Goal: Browse casually: Explore the website without a specific task or goal

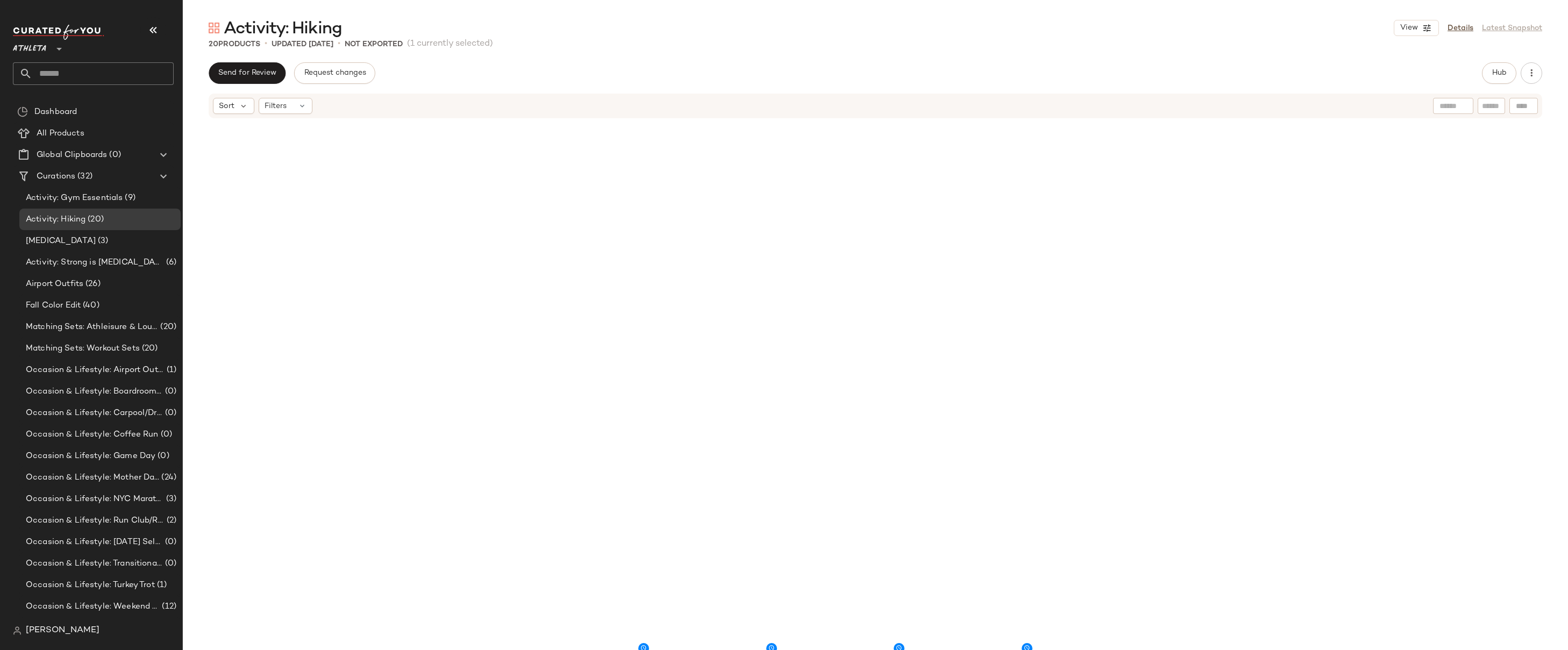
scroll to position [477, 0]
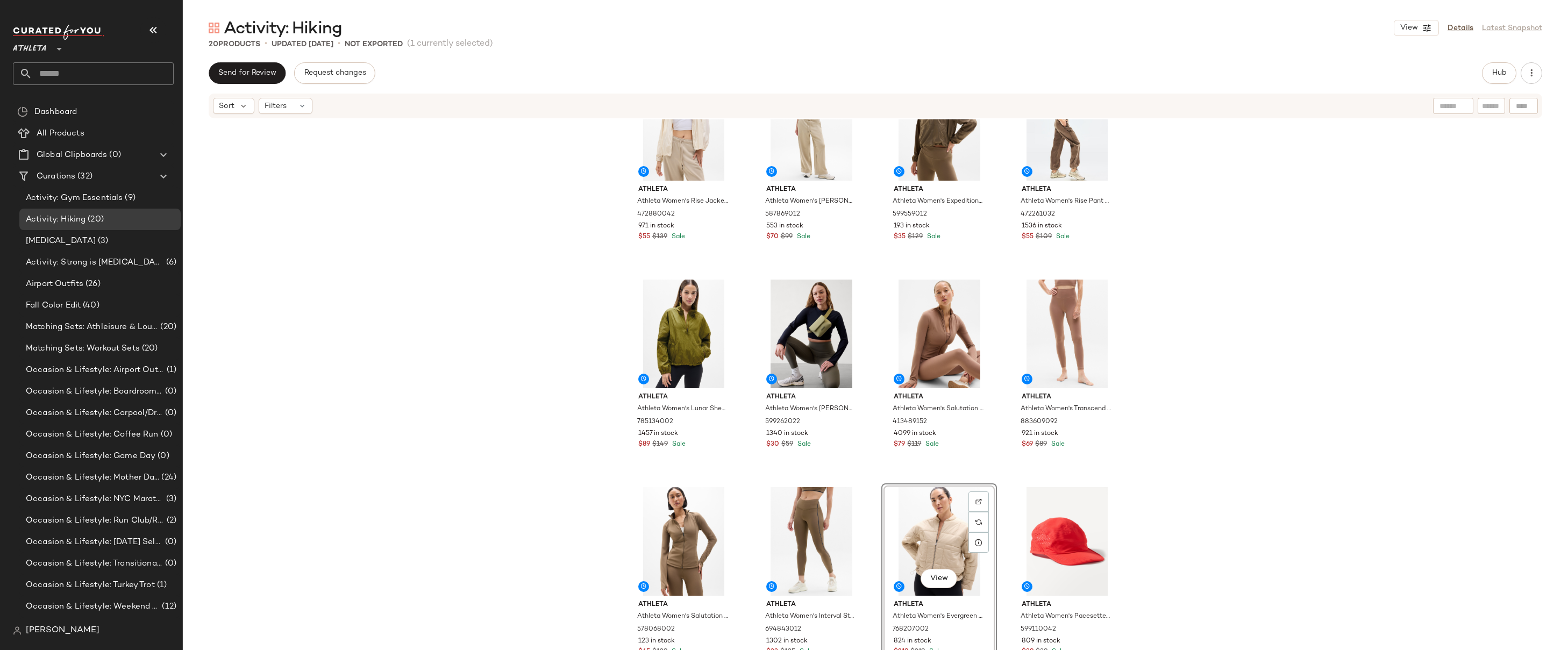
click at [1214, 222] on div "Athleta Athleta Women's Rise Jacket Bone Size XS 472880042 971 in stock $55 $13…" at bounding box center [875, 401] width 1385 height 563
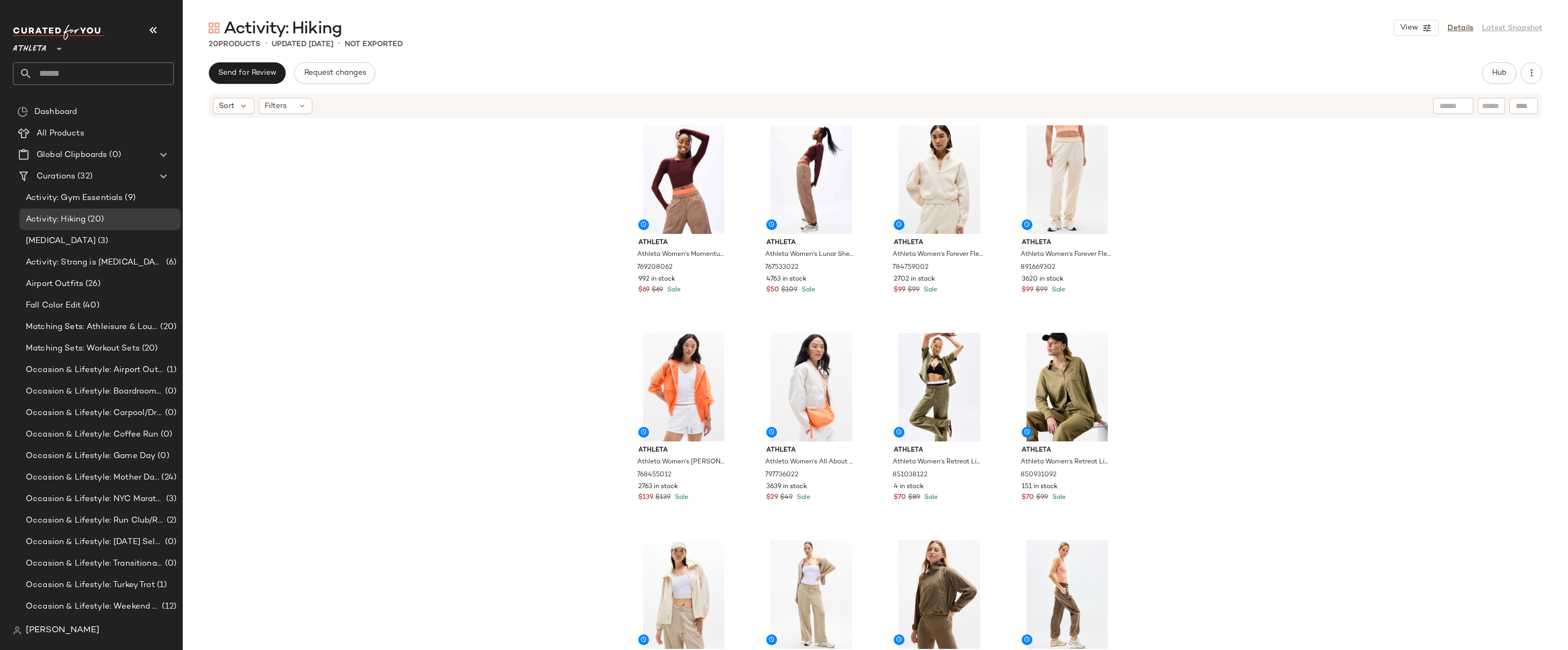
click at [1237, 206] on div "Athleta Athleta Women's Momentum Flex Crop Top Garnet Size XXS 769208062 992 in…" at bounding box center [875, 401] width 1385 height 563
click at [1206, 152] on div "Athleta Athleta Women's Momentum Flex Crop Top Garnet Size XXS 769208062 992 in…" at bounding box center [875, 401] width 1385 height 563
click at [1188, 196] on div "Athleta Athleta Women's Momentum Flex Crop Top Garnet Size XXS 769208062 992 in…" at bounding box center [875, 401] width 1385 height 563
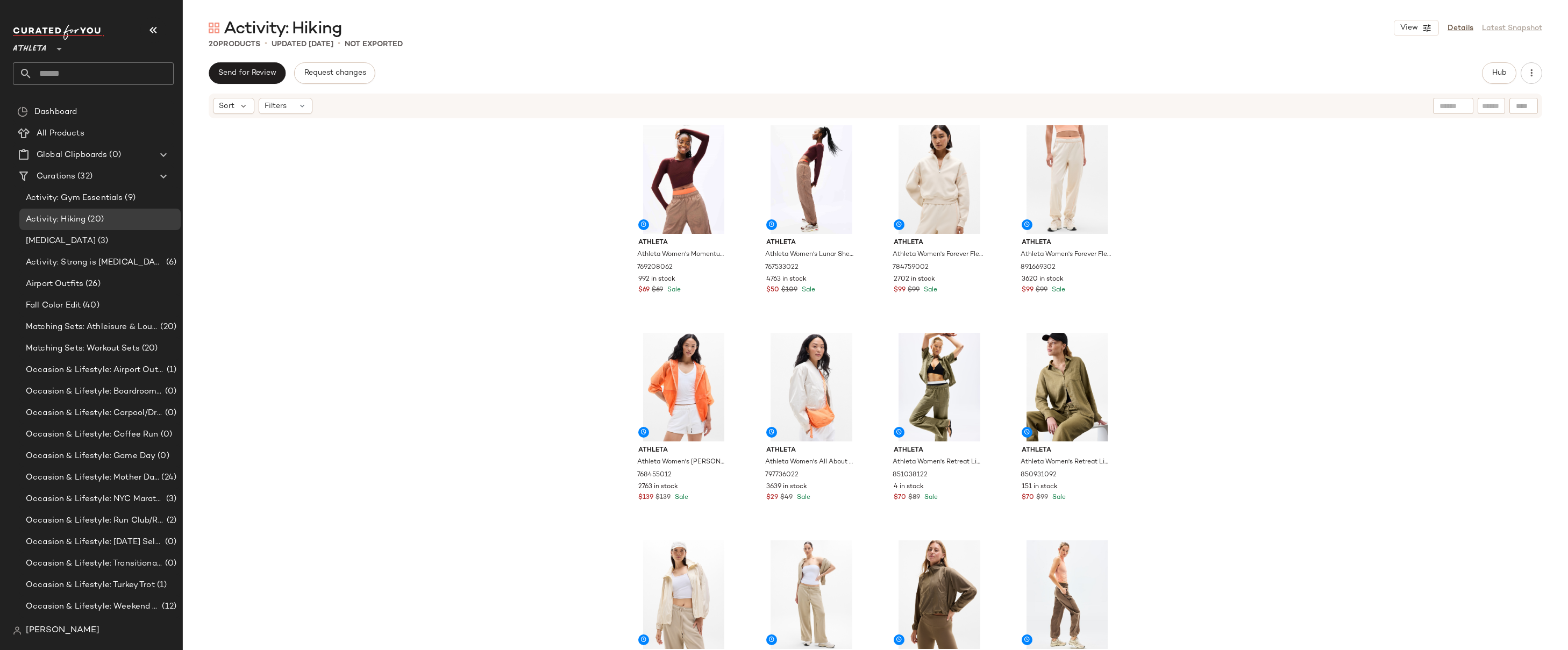
click at [1188, 196] on div "Athleta Athleta Women's Momentum Flex Crop Top Garnet Size XXS 769208062 992 in…" at bounding box center [875, 401] width 1385 height 563
click at [1219, 197] on div "Athleta Athleta Women's Momentum Flex Crop Top Garnet Size XXS 769208062 992 in…" at bounding box center [875, 401] width 1385 height 563
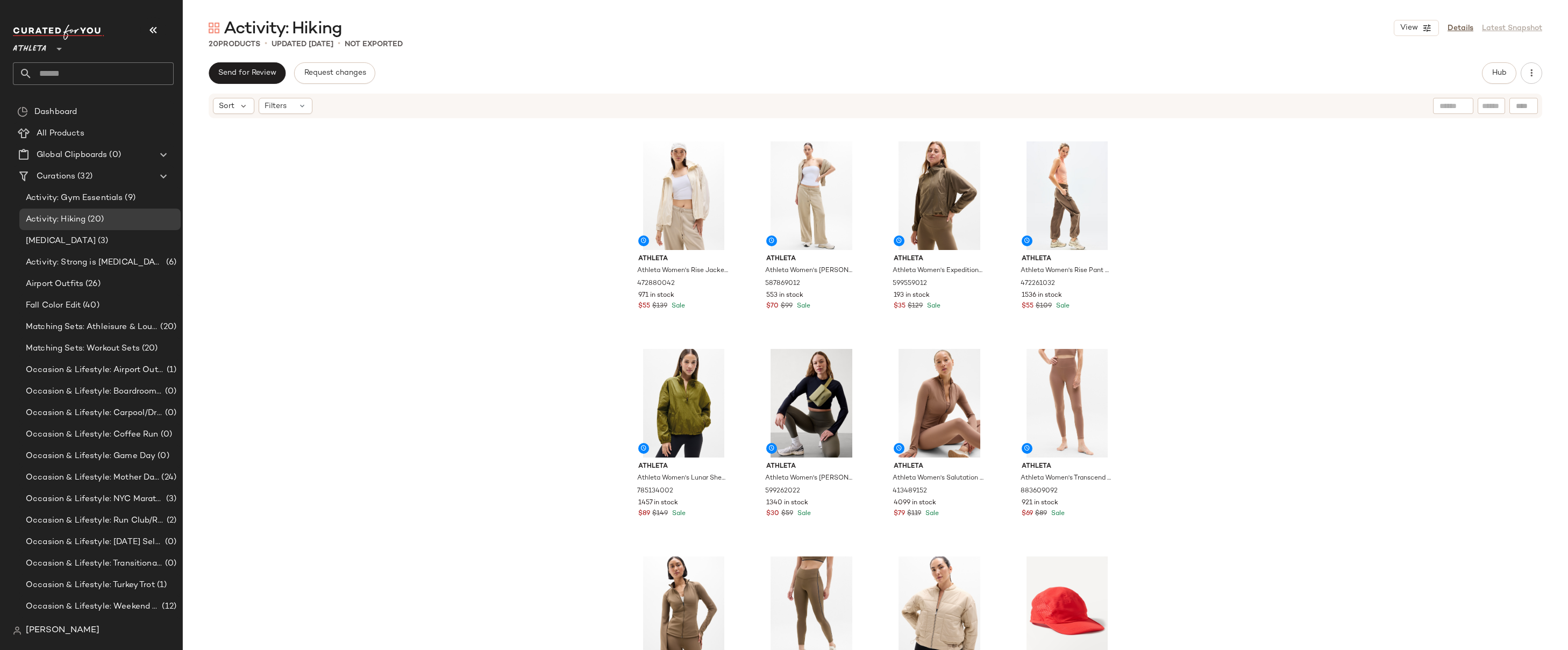
scroll to position [477, 0]
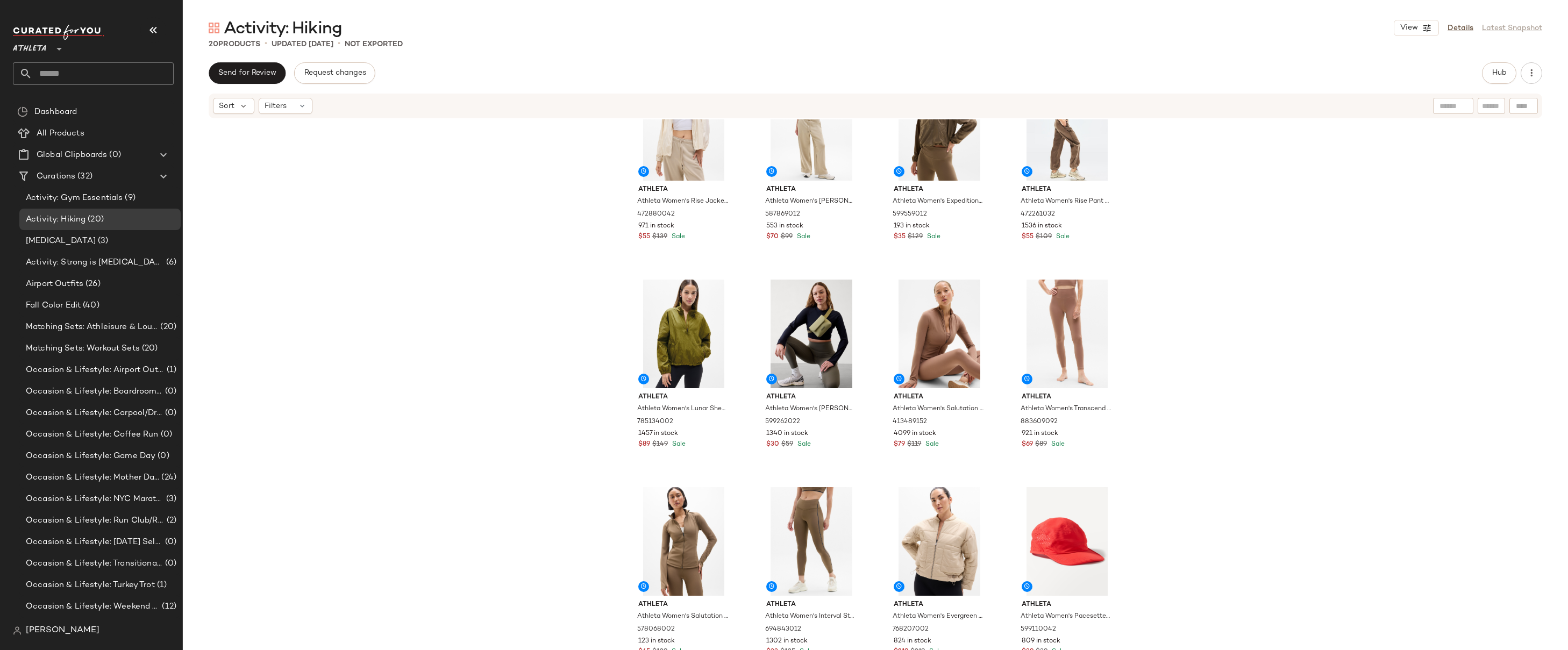
click at [1221, 260] on div "Athleta Athleta Women's Rise Jacket Bone Size XS 472880042 971 in stock $55 $13…" at bounding box center [875, 401] width 1385 height 563
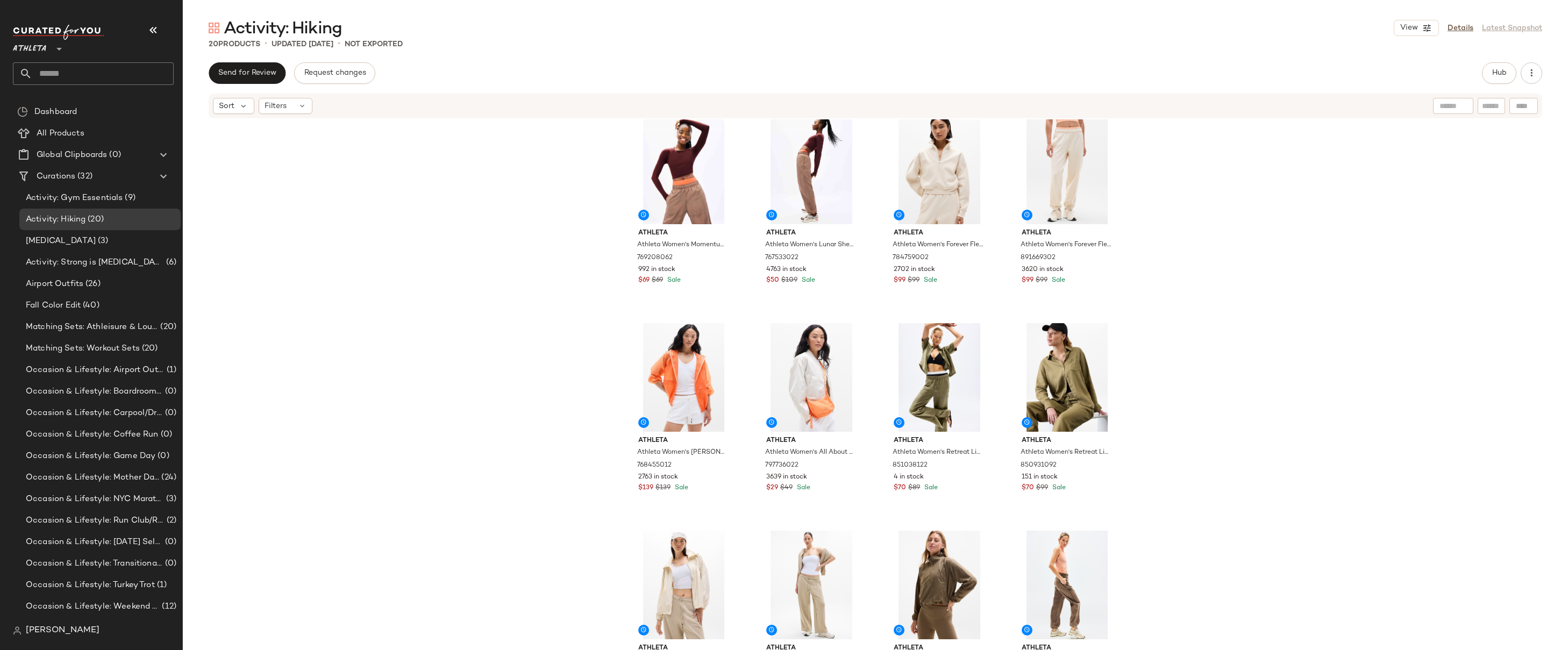
scroll to position [0, 0]
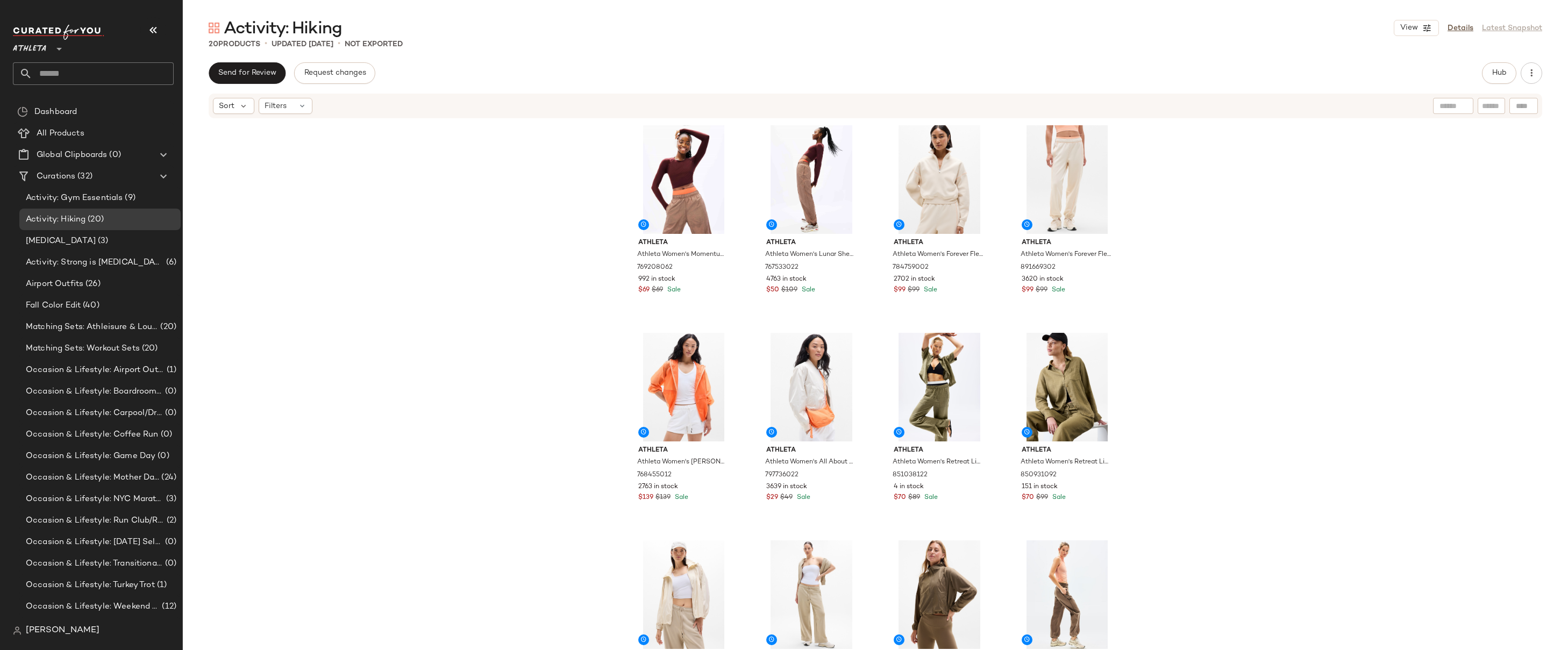
click at [1221, 260] on div "Athleta Athleta Women's Momentum Flex Crop Top Garnet Size XXS 769208062 992 in…" at bounding box center [875, 401] width 1385 height 563
click at [1221, 294] on div "Athleta Athleta Women's Momentum Flex Crop Top Garnet Size XXS 769208062 992 in…" at bounding box center [875, 401] width 1385 height 563
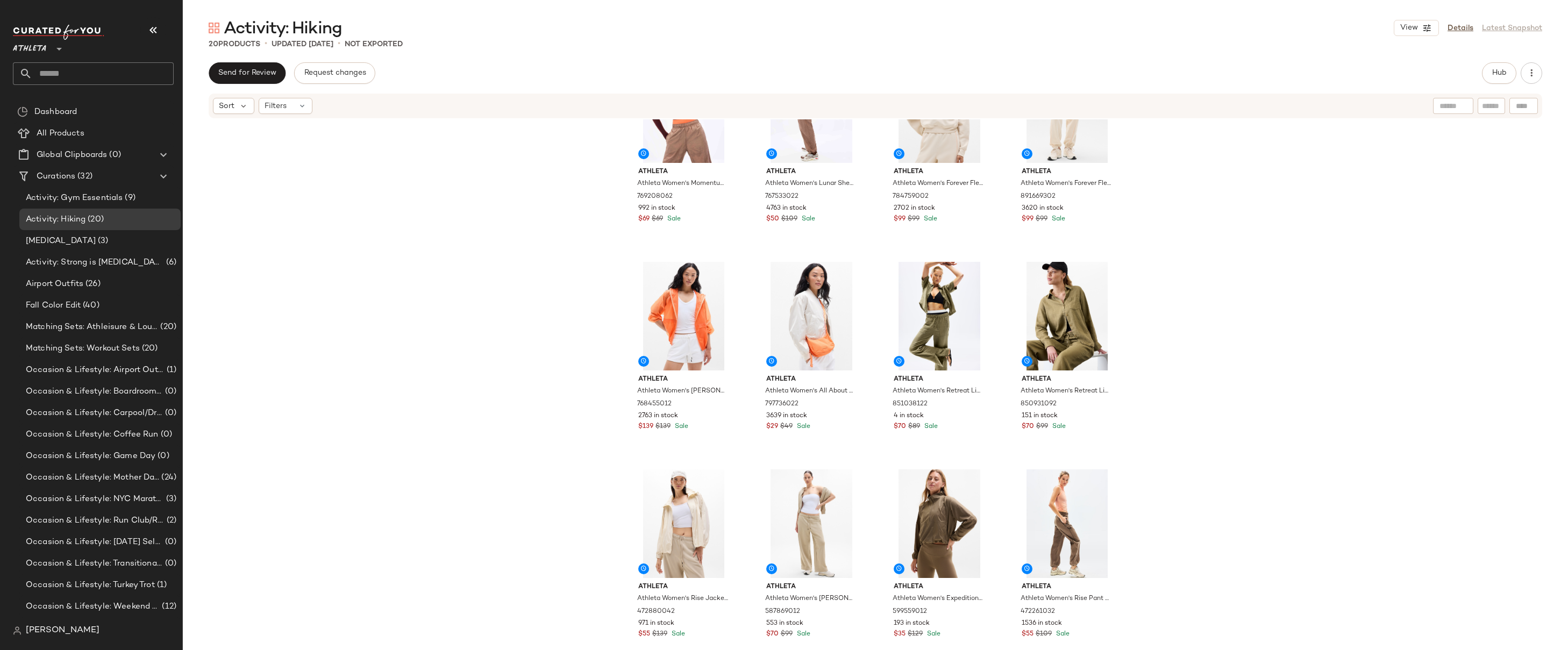
scroll to position [73, 0]
click at [1163, 252] on div "Athleta Athleta Women's Momentum Flex Crop Top Garnet Size XXS 769208062 992 in…" at bounding box center [875, 401] width 1385 height 563
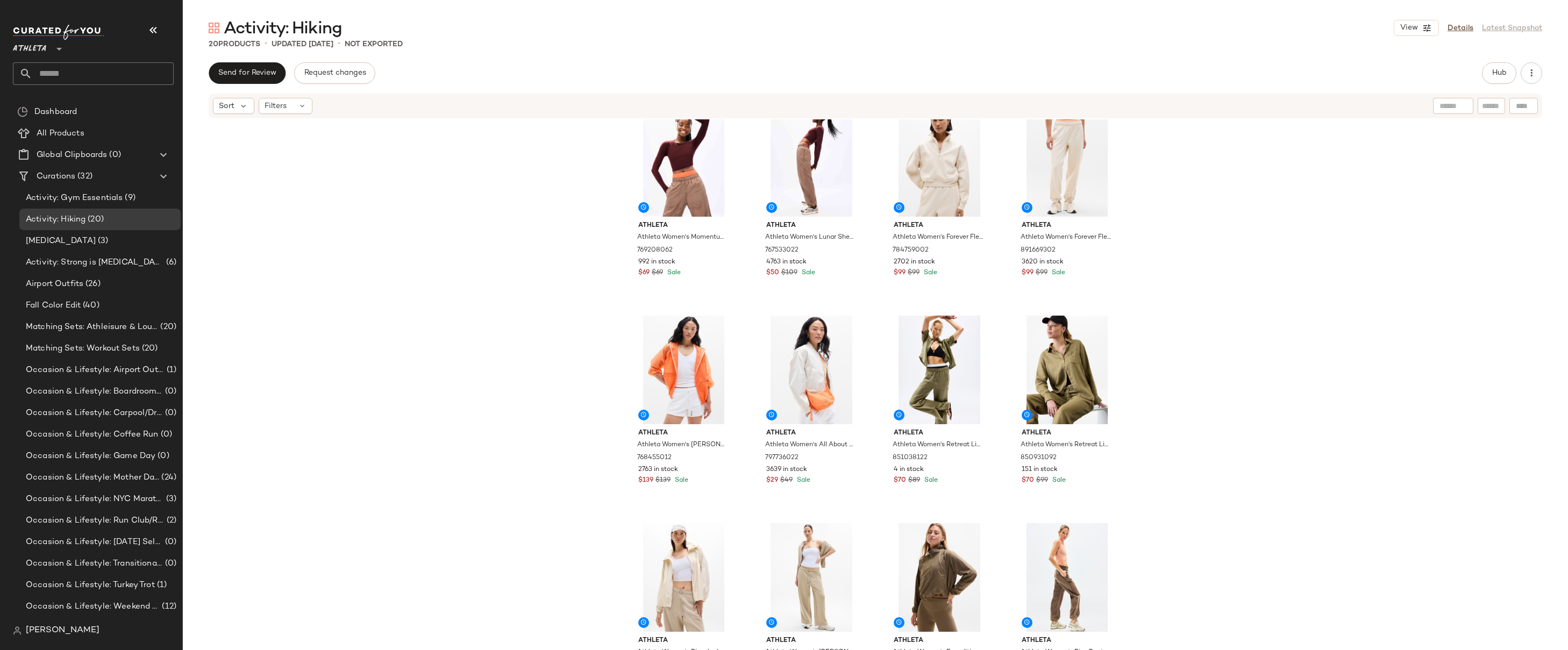
scroll to position [19, 0]
click at [1239, 207] on div "Athleta Athleta Women's Momentum Flex Crop Top Garnet Size XXS 769208062 992 in…" at bounding box center [875, 401] width 1385 height 563
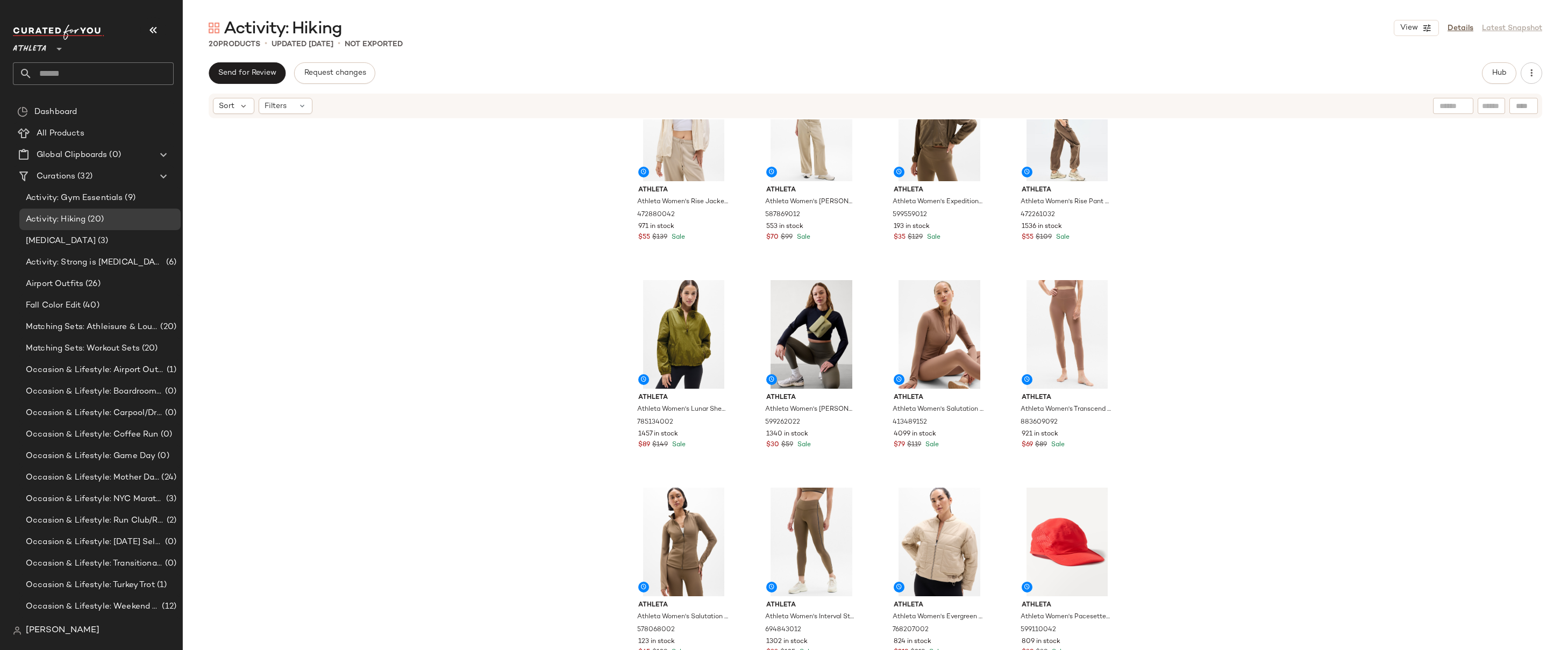
scroll to position [477, 0]
click at [1176, 256] on div "Athleta Athleta Women's Skyline Sheer Jacket Papaya Size XS 768455012 2763 in s…" at bounding box center [875, 401] width 1385 height 563
click at [1205, 214] on div "Athleta Athleta Women's Skyline Sheer Jacket Papaya Size XS 768455012 2763 in s…" at bounding box center [875, 401] width 1385 height 563
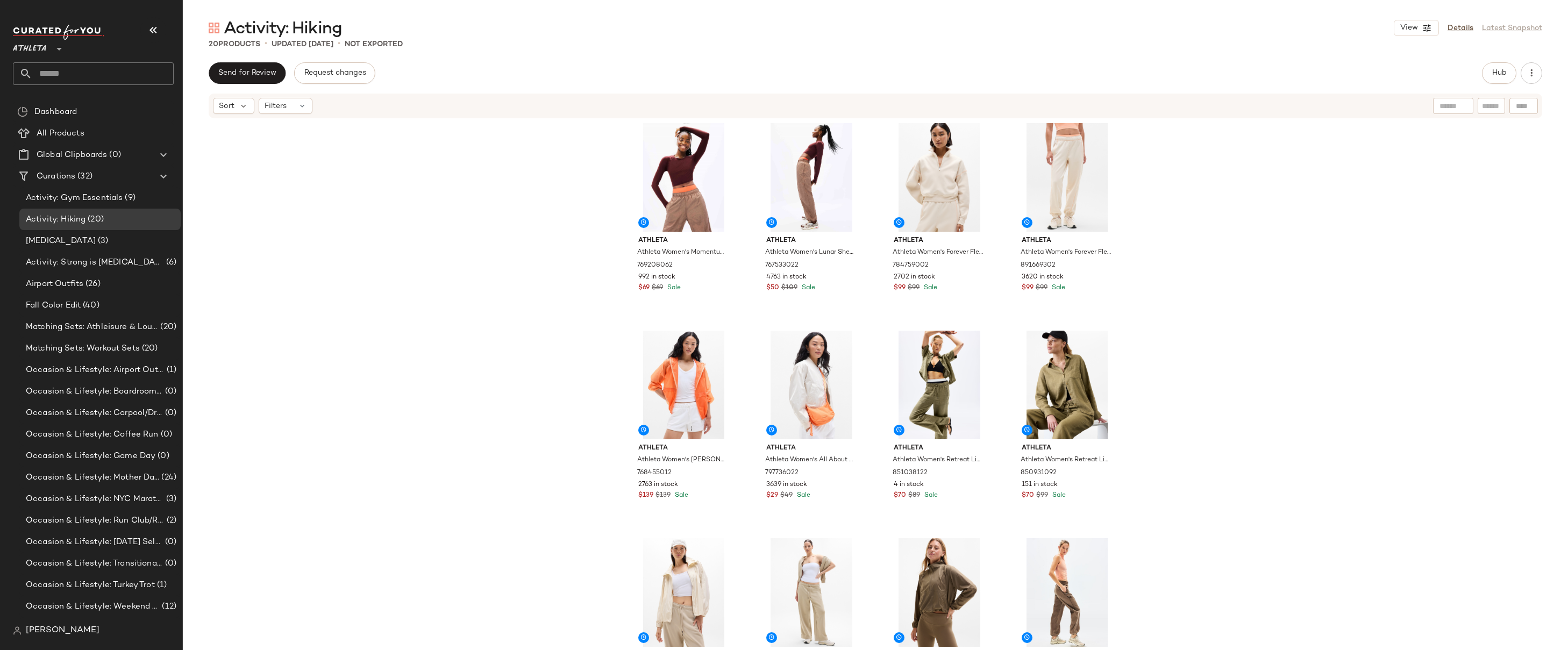
scroll to position [0, 0]
click at [1205, 214] on div "Athleta Athleta Women's Momentum Flex Crop Top Garnet Size XXS 769208062 992 in…" at bounding box center [875, 401] width 1385 height 563
click at [1219, 267] on div "Athleta Athleta Women's Momentum Flex Crop Top Garnet Size XXS 769208062 992 in…" at bounding box center [875, 401] width 1385 height 563
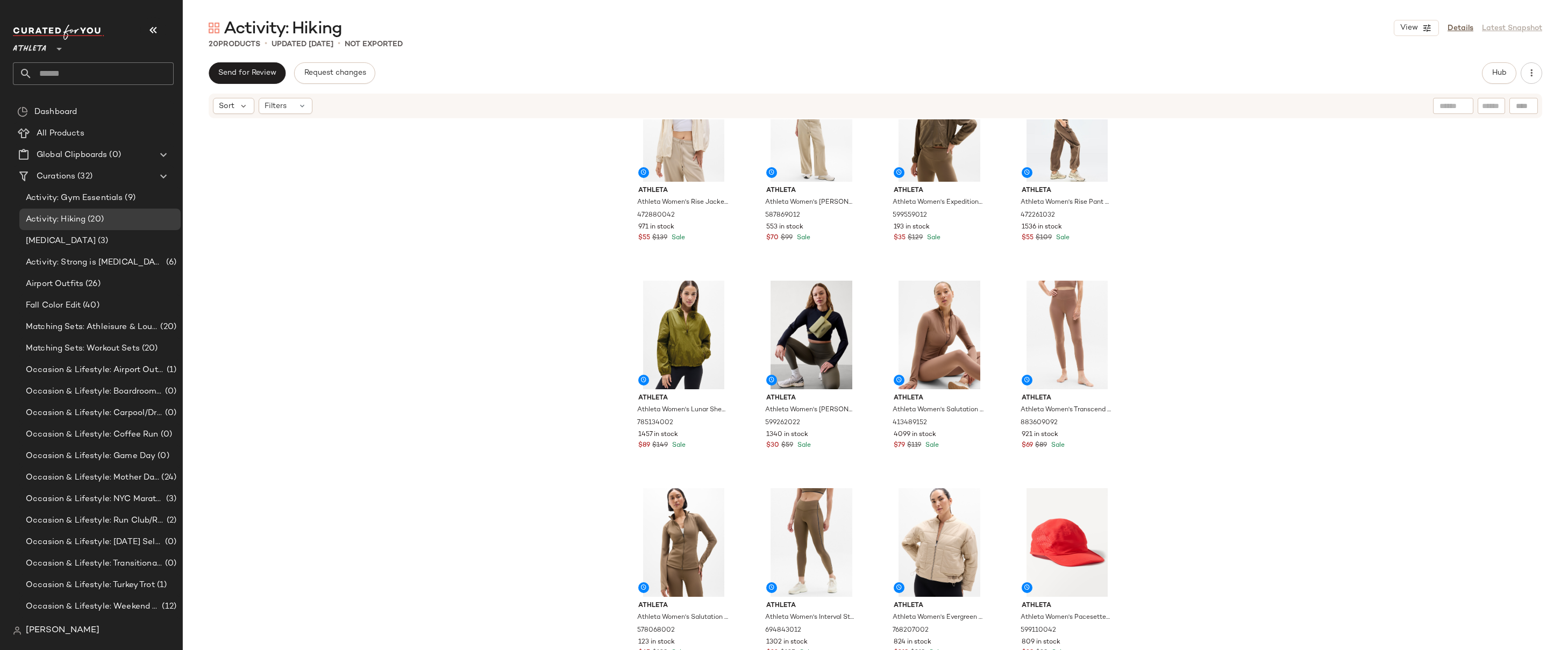
scroll to position [477, 0]
click at [854, 292] on div at bounding box center [851, 294] width 20 height 20
click at [1286, 239] on div "Athleta Athleta Women's Skyline Sheer Jacket Papaya Size XS 768455012 2763 in s…" at bounding box center [875, 401] width 1385 height 563
click at [1249, 251] on div "Athleta Athleta Women's Skyline Sheer Jacket Papaya Size XS 768455012 2763 in s…" at bounding box center [875, 401] width 1385 height 563
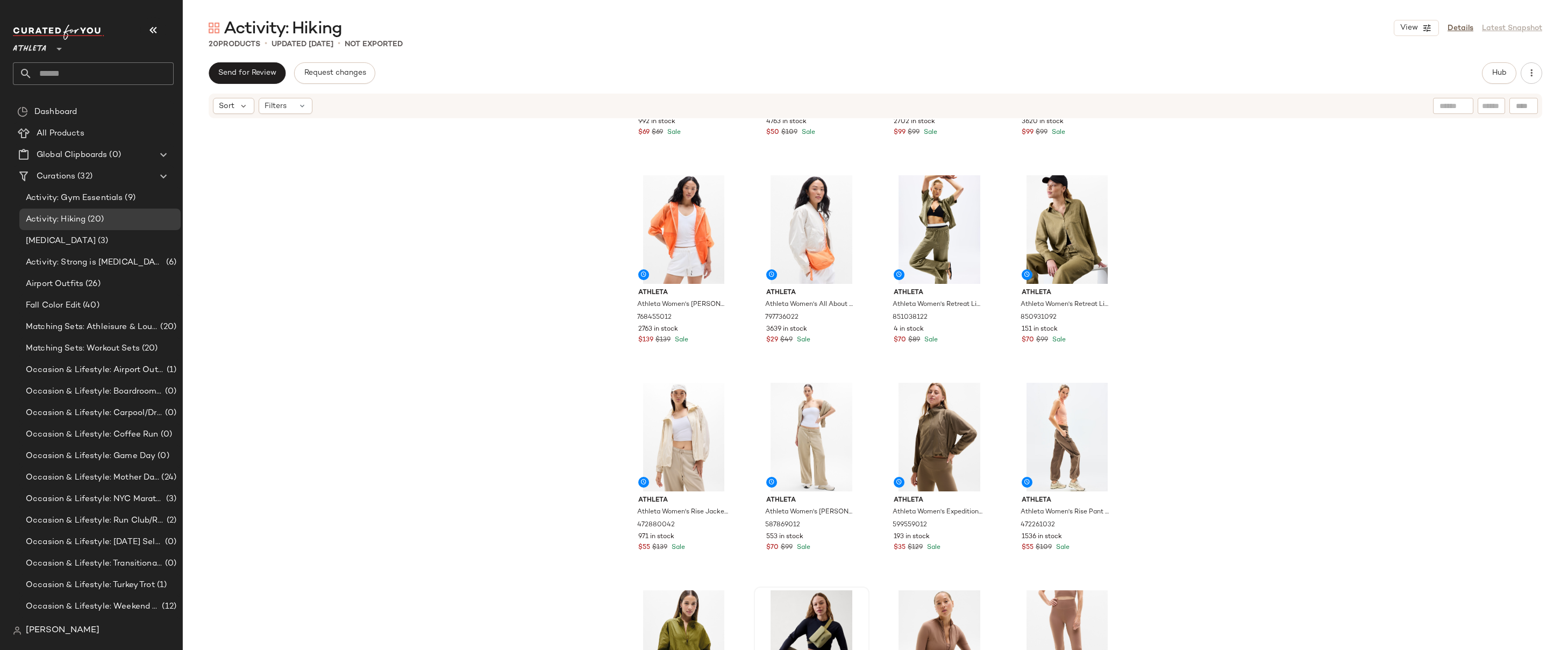
scroll to position [155, 0]
click at [1249, 251] on div "Athleta Athleta Women's Momentum Flex Crop Top Garnet Size XXS 769208062 992 in…" at bounding box center [875, 401] width 1385 height 563
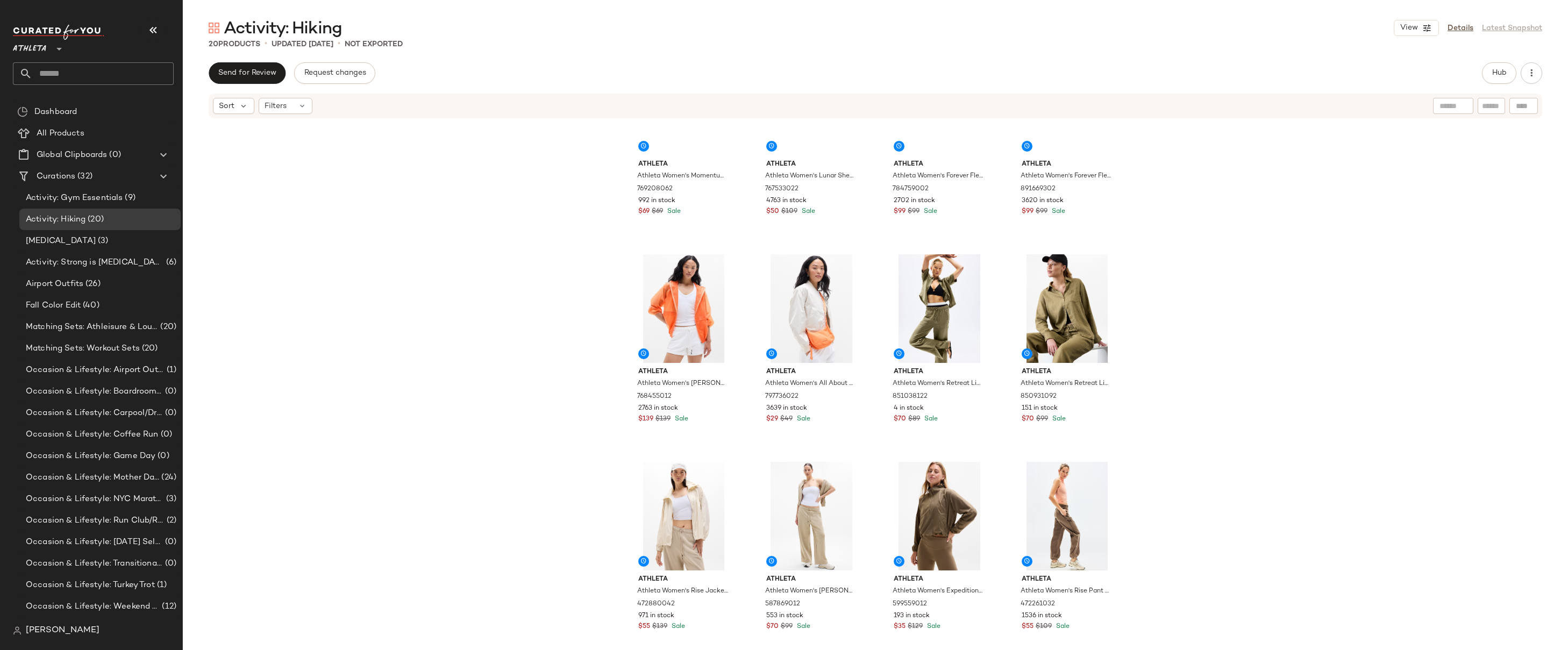
scroll to position [0, 0]
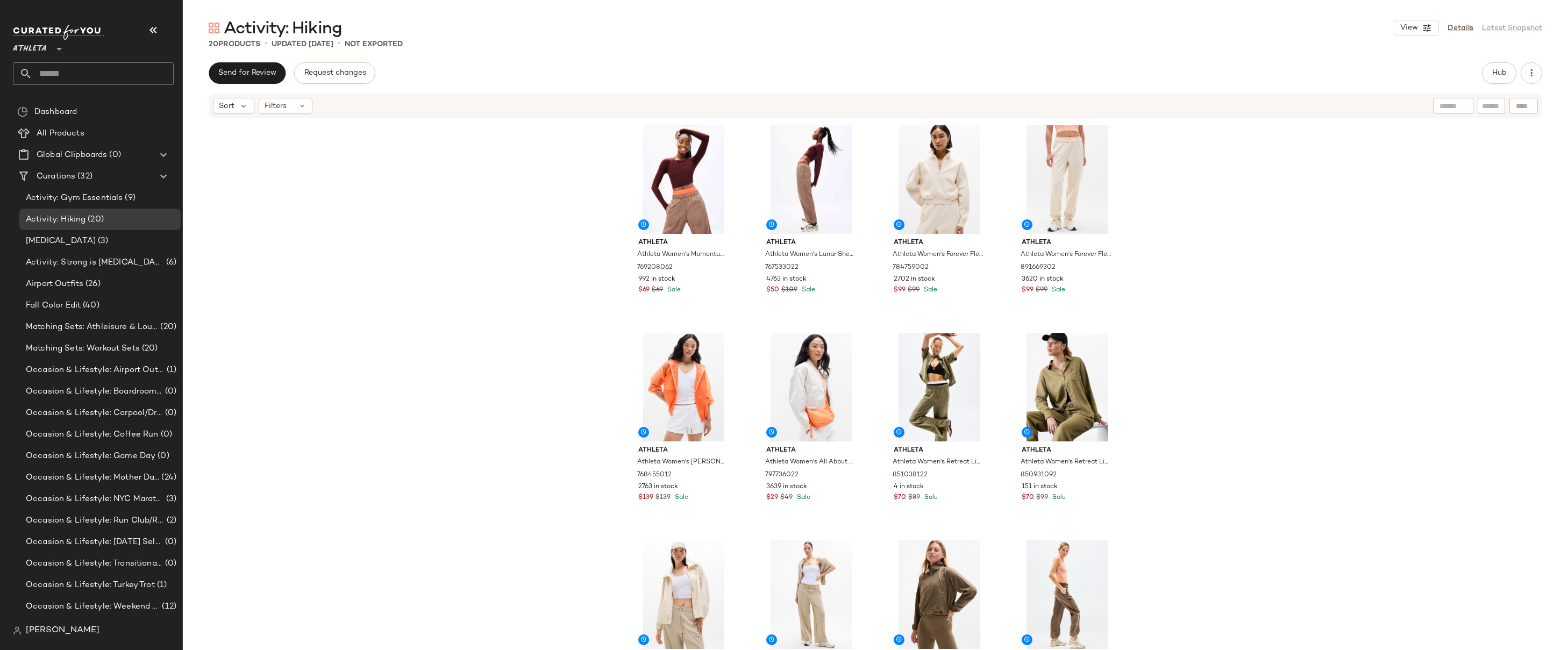
click at [1356, 229] on div "Athleta Athleta Women's Momentum Flex Crop Top Garnet Size XXS 769208062 992 in…" at bounding box center [875, 401] width 1385 height 563
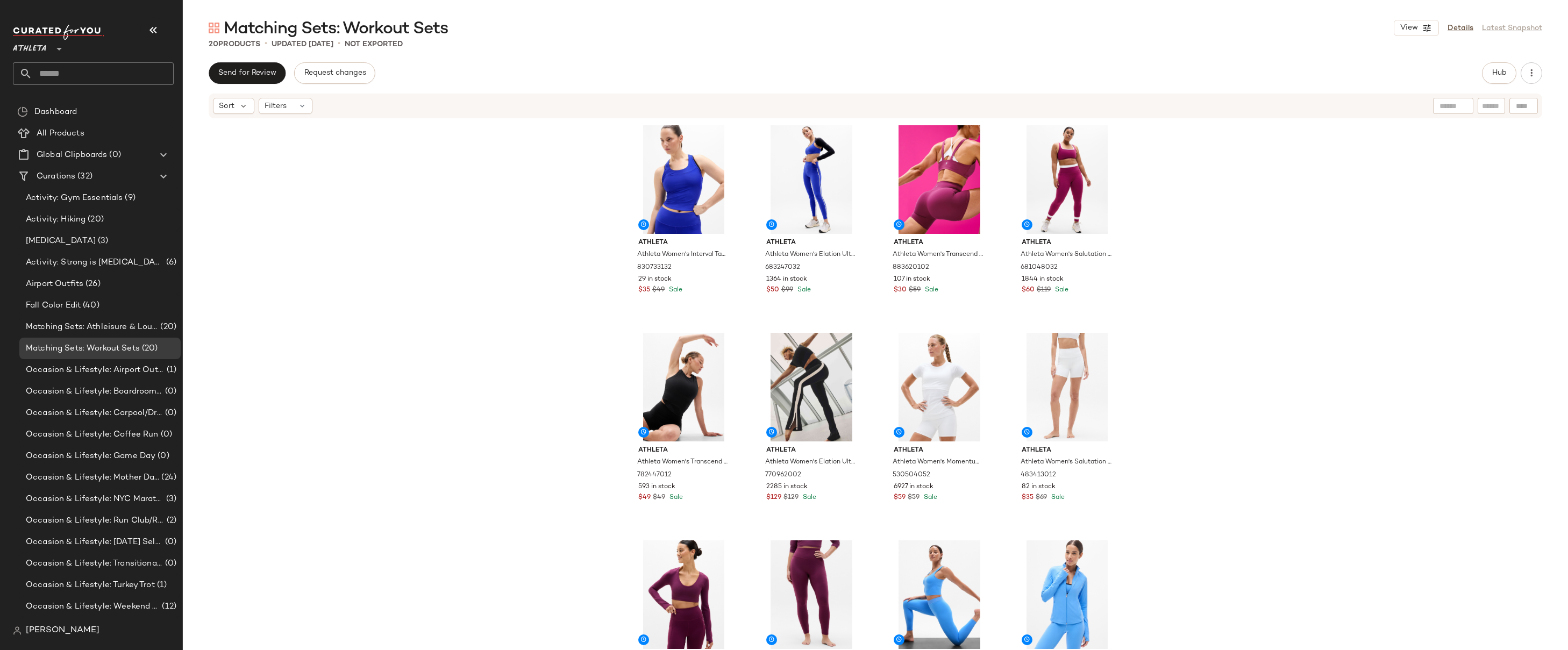
click at [1219, 233] on div "Athleta Athleta Women's Interval Tank Varsity Size XXS 830733132 29 in stock $3…" at bounding box center [875, 401] width 1385 height 563
click at [1188, 172] on div "Athleta Athleta Women's Interval Tank Varsity Size XXS 830733132 29 in stock $3…" at bounding box center [875, 401] width 1385 height 563
click at [1179, 237] on div "Athleta Athleta Women's Interval Tank Varsity Size XXS 830733132 29 in stock $3…" at bounding box center [875, 401] width 1385 height 563
click at [1168, 239] on div "Athleta Athleta Women's Interval Tank Varsity Size XXS 830733132 29 in stock $3…" at bounding box center [875, 401] width 1385 height 563
click at [1163, 256] on div "Athleta Athleta Women's Interval Tank Varsity Size XXS 830733132 29 in stock $3…" at bounding box center [875, 401] width 1385 height 563
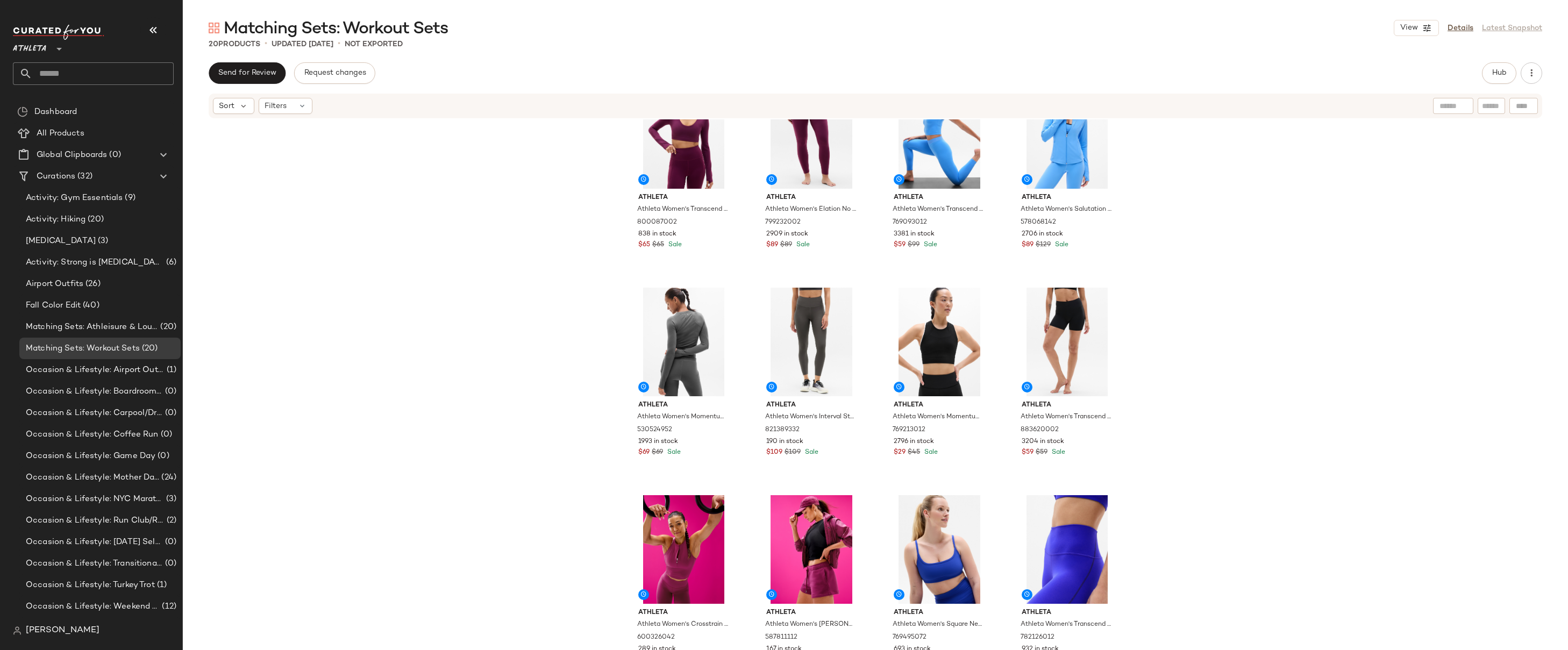
scroll to position [477, 0]
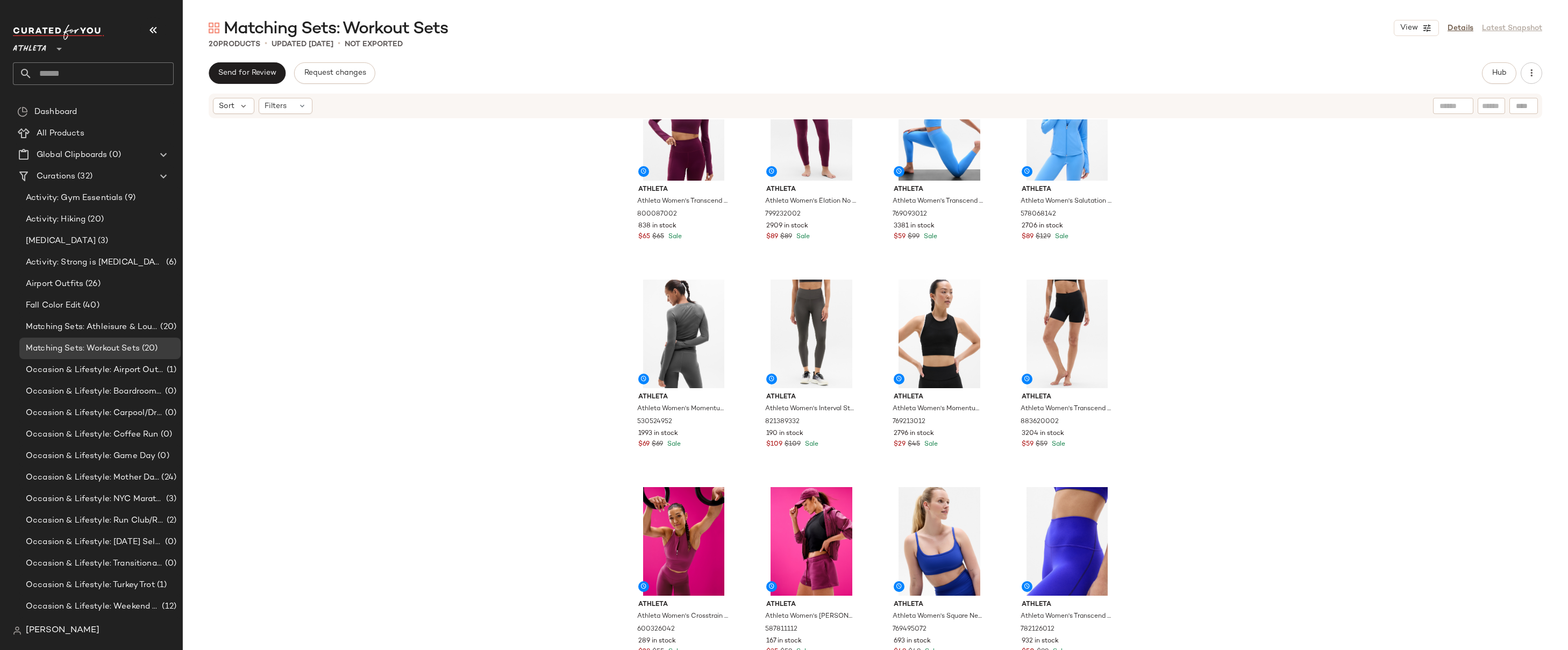
click at [1163, 256] on div "Athleta Athleta Women's Transcend Racerback Mesh Tank Black Size XS 782447012 5…" at bounding box center [875, 401] width 1385 height 563
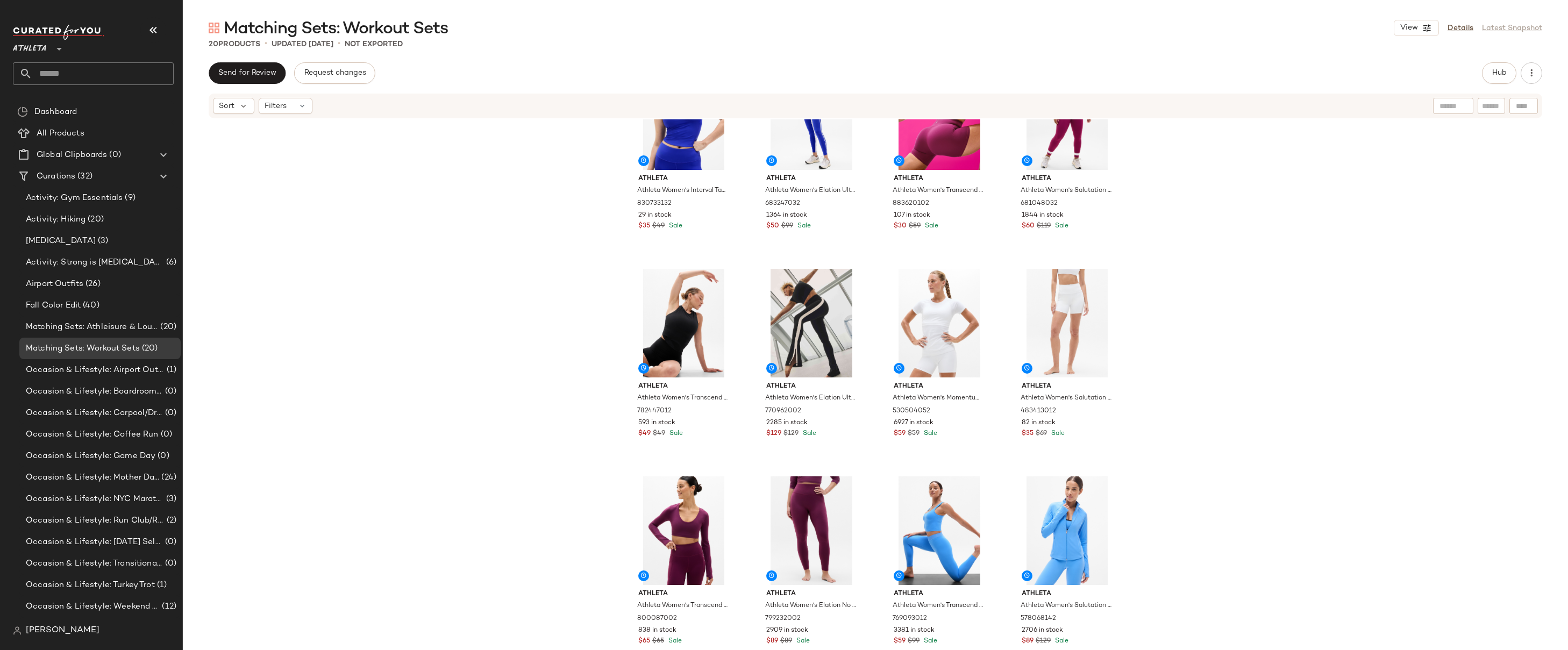
scroll to position [0, 0]
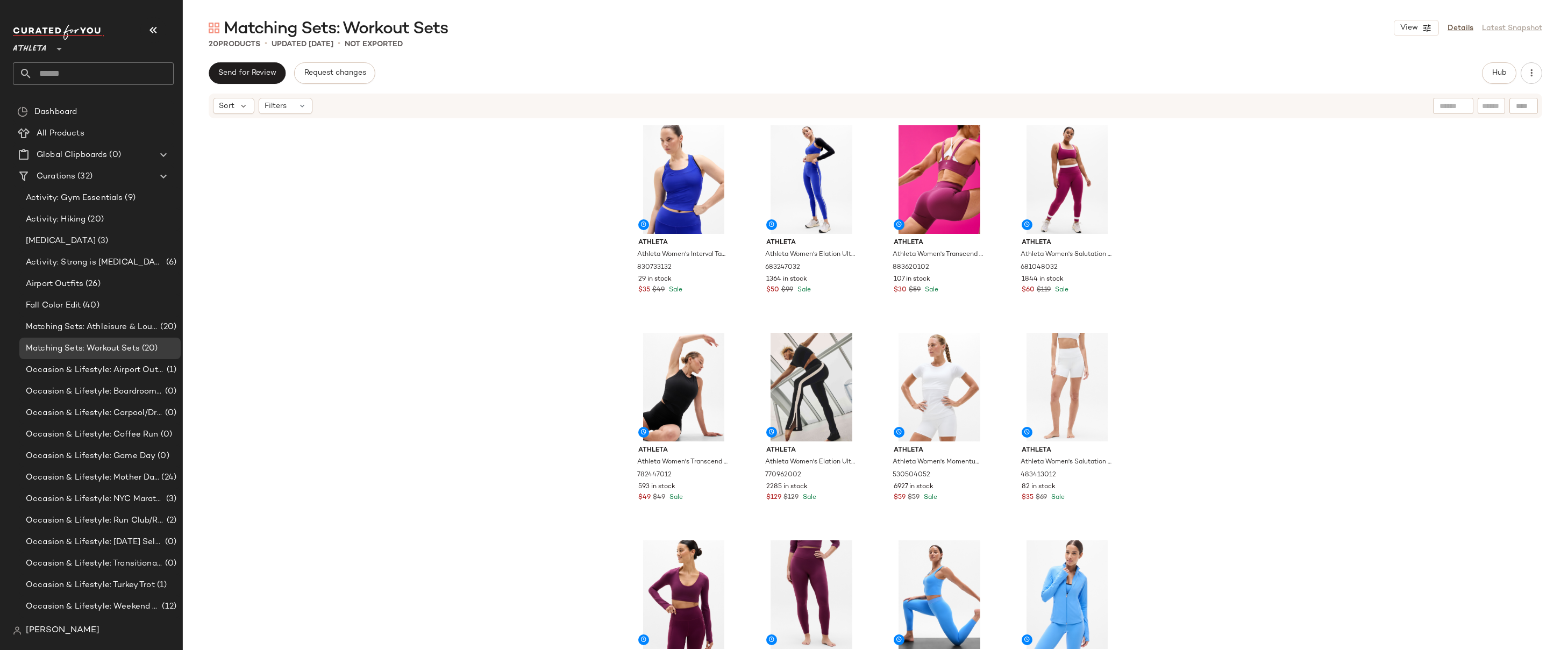
click at [1213, 227] on div "Athleta Athleta Women's Interval Tank Varsity Size XXS 830733132 29 in stock $3…" at bounding box center [875, 401] width 1385 height 563
click at [1226, 209] on div "Athleta Athleta Women's Interval Tank Varsity Size XXS 830733132 29 in stock $3…" at bounding box center [875, 401] width 1385 height 563
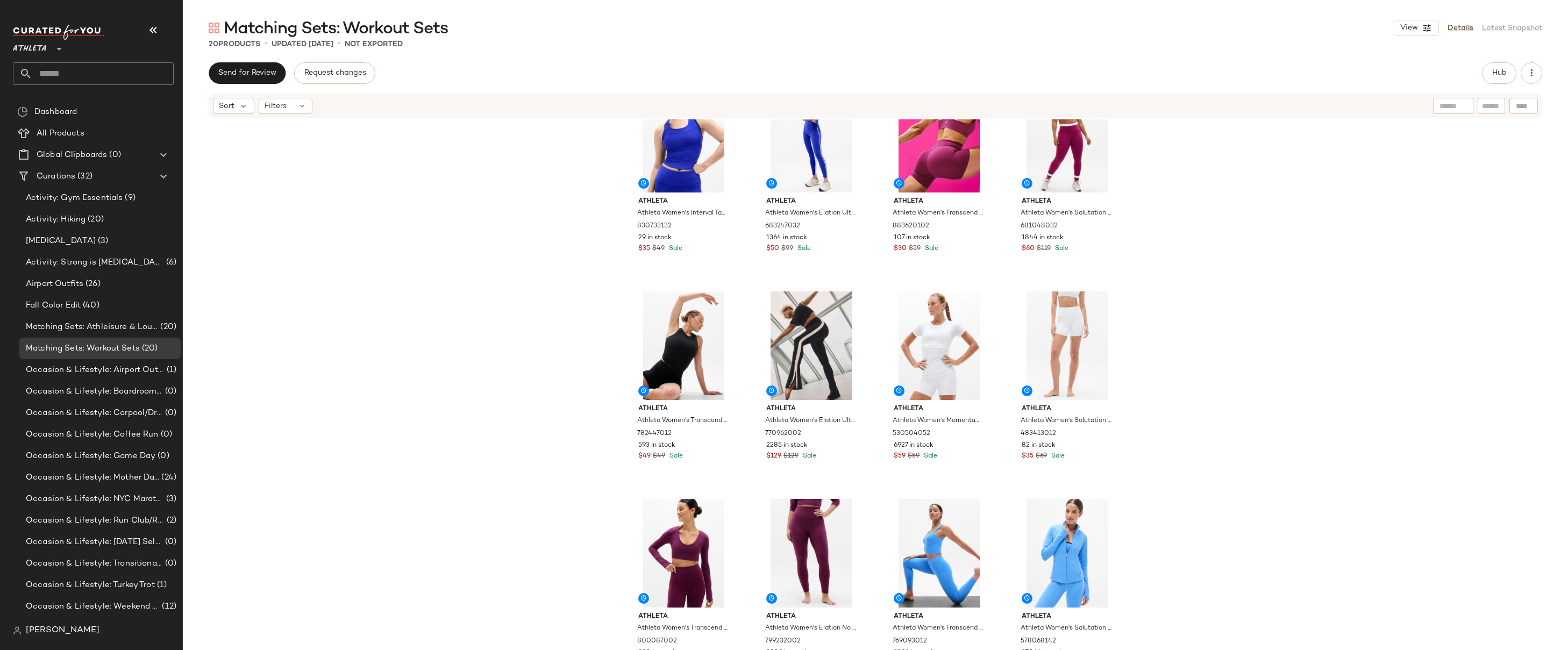
scroll to position [64, 0]
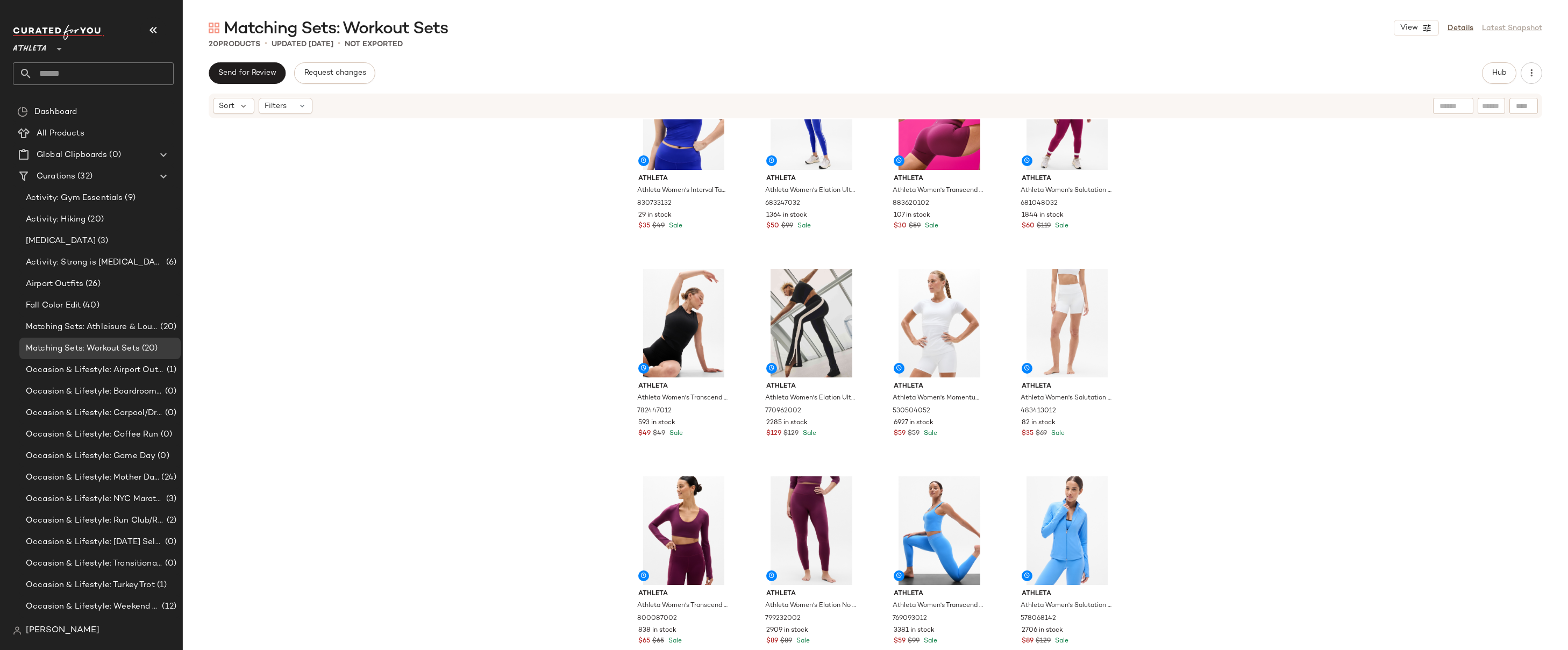
click at [1246, 256] on div "Athleta Athleta Women's Interval Tank Varsity Size XXS 830733132 29 in stock $3…" at bounding box center [875, 401] width 1385 height 563
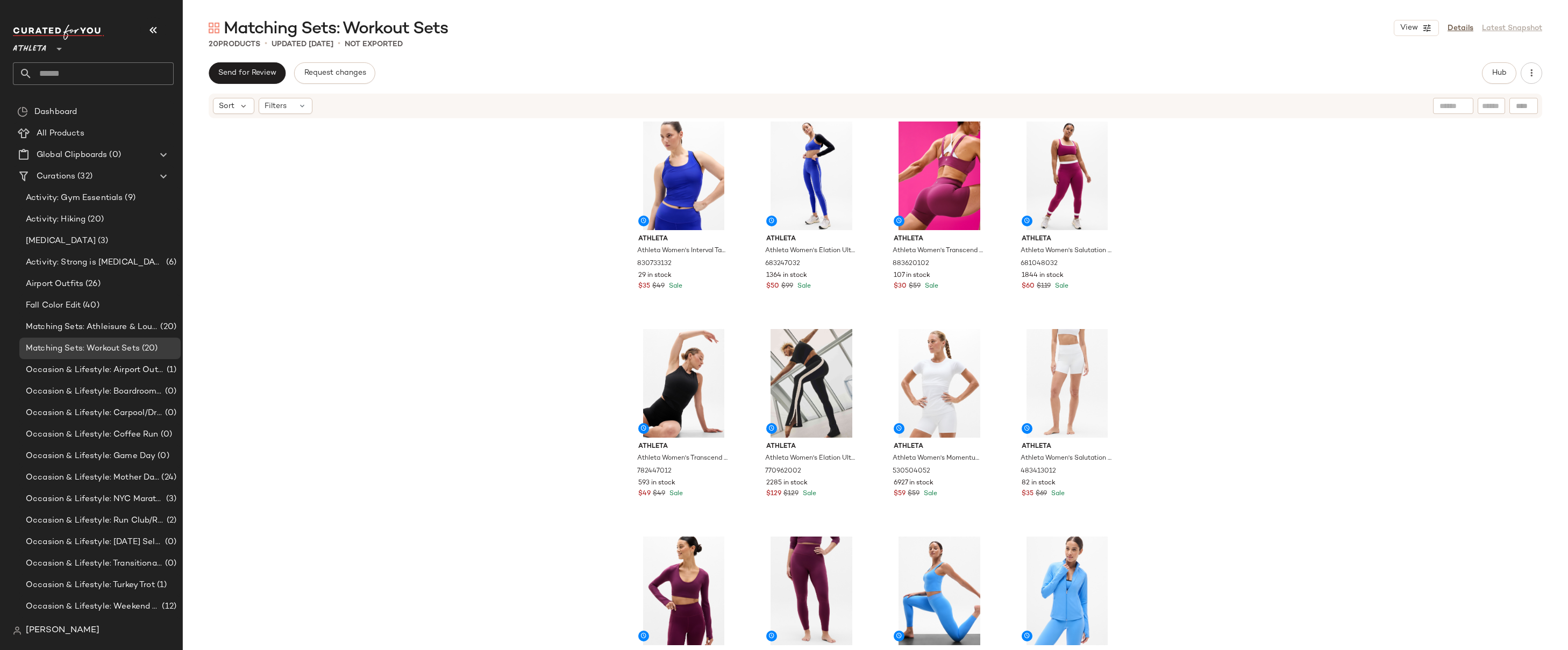
scroll to position [0, 0]
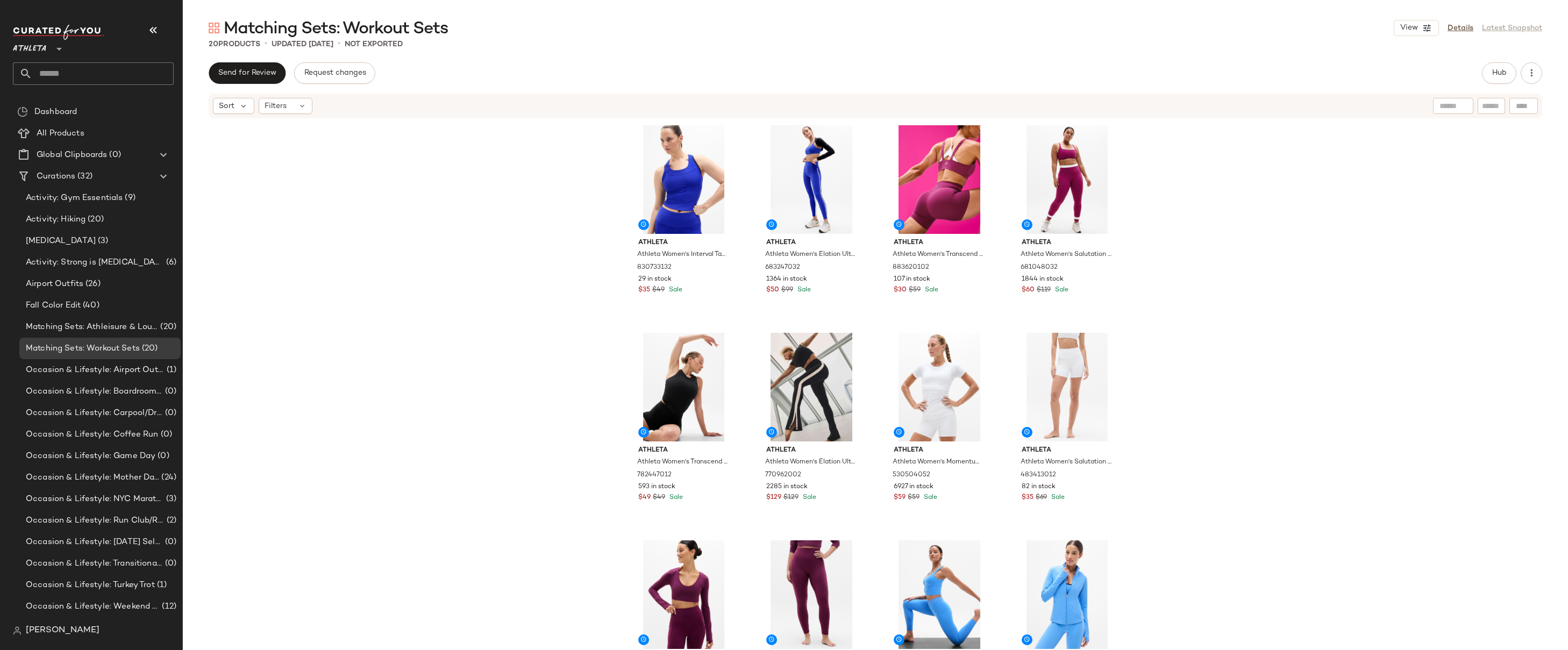
click at [1269, 253] on div "Athleta Athleta Women's Interval Tank Varsity Size XXS 830733132 29 in stock $3…" at bounding box center [875, 401] width 1385 height 563
click at [1251, 141] on div "Athleta Athleta Women's Interval Tank Varsity Size XXS 830733132 29 in stock $3…" at bounding box center [875, 401] width 1385 height 563
click at [1231, 214] on div "Athleta Athleta Women's Interval Tank Varsity Size XXS 830733132 29 in stock $3…" at bounding box center [875, 401] width 1385 height 563
click at [1246, 274] on div "Athleta Athleta Women's Interval Tank Varsity Size XXS 830733132 29 in stock $3…" at bounding box center [875, 401] width 1385 height 563
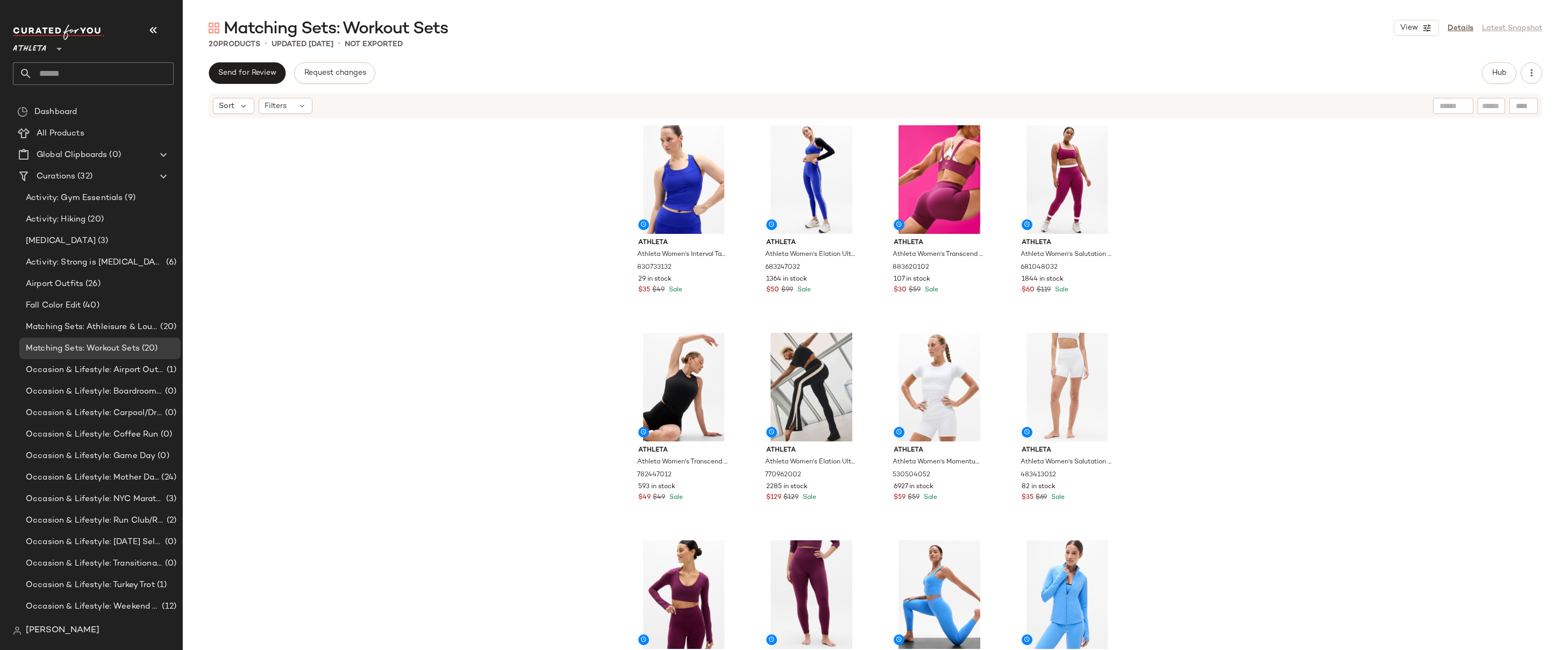
click at [1246, 274] on div "Athleta Athleta Women's Interval Tank Varsity Size XXS 830733132 29 in stock $3…" at bounding box center [875, 401] width 1385 height 563
click at [1241, 255] on div "Athleta Athleta Women's Interval Tank Varsity Size XXS 830733132 29 in stock $3…" at bounding box center [875, 401] width 1385 height 563
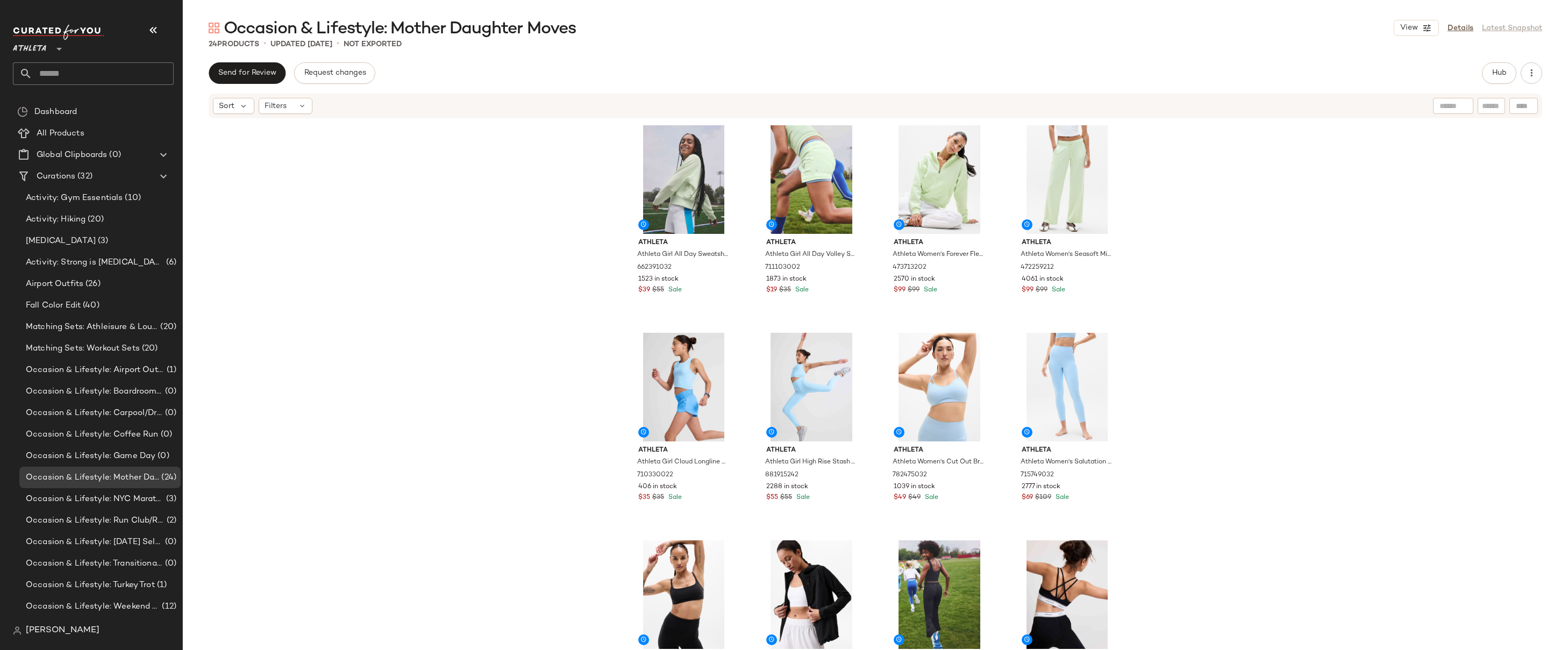
click at [1208, 239] on div "Athleta Athleta Girl All Day Sweatshirt Honeydew Size XS/6 662391032 1523 in st…" at bounding box center [875, 401] width 1385 height 563
click at [1219, 208] on div "Athleta Athleta Girl All Day Sweatshirt Honeydew Size XS/6 662391032 1523 in st…" at bounding box center [875, 401] width 1385 height 563
click at [1235, 184] on div "Athleta Athleta Girl All Day Sweatshirt Honeydew Size XS/6 662391032 1523 in st…" at bounding box center [875, 401] width 1385 height 563
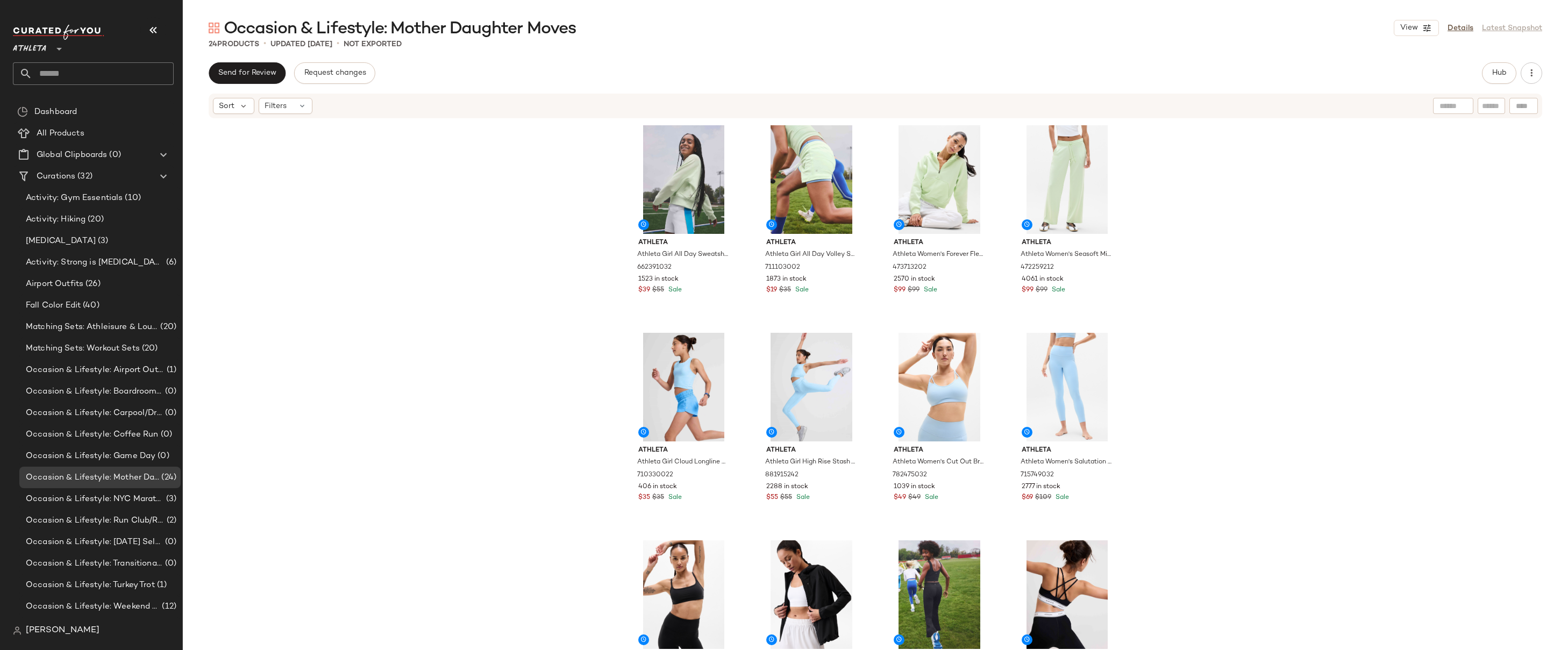
click at [1235, 184] on div "Athleta Athleta Girl All Day Sweatshirt Honeydew Size XS/6 662391032 1523 in st…" at bounding box center [875, 401] width 1385 height 563
